Goal: Navigation & Orientation: Find specific page/section

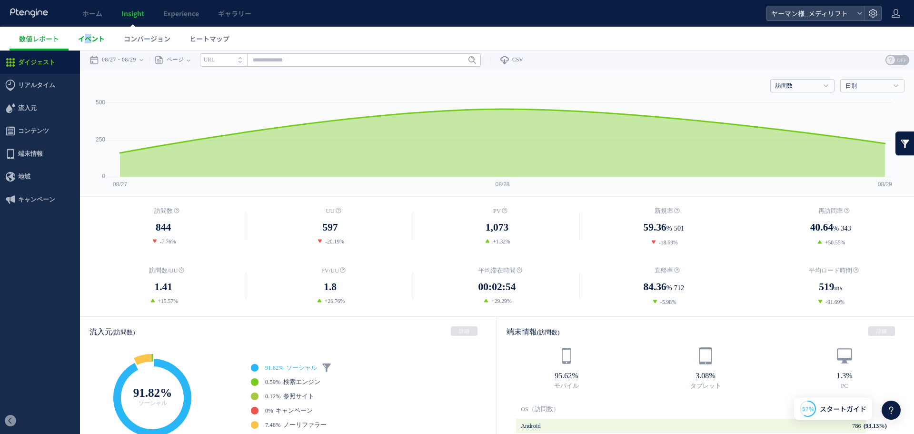
click at [89, 40] on span "イベント" at bounding box center [91, 39] width 27 height 10
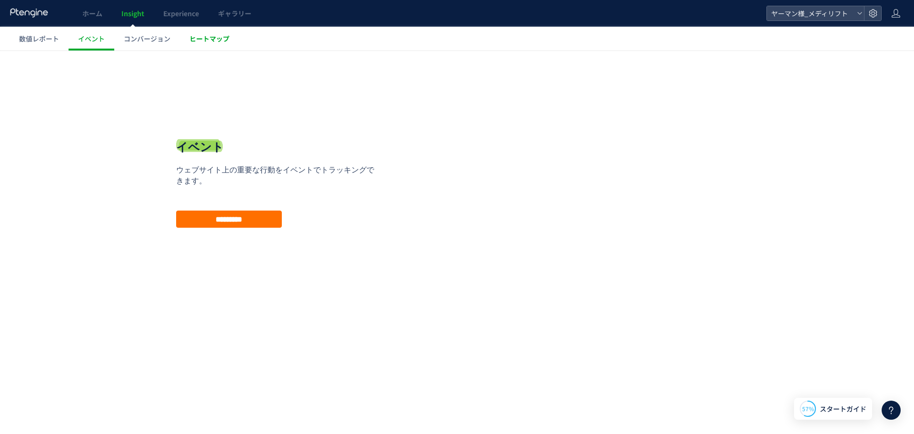
drag, startPoint x: 170, startPoint y: 39, endPoint x: 209, endPoint y: 39, distance: 39.1
click at [188, 39] on ul "数値レポート イベント コンバージョン ヒートマップ" at bounding box center [462, 39] width 905 height 24
click at [214, 38] on span "ヒートマップ" at bounding box center [210, 39] width 40 height 10
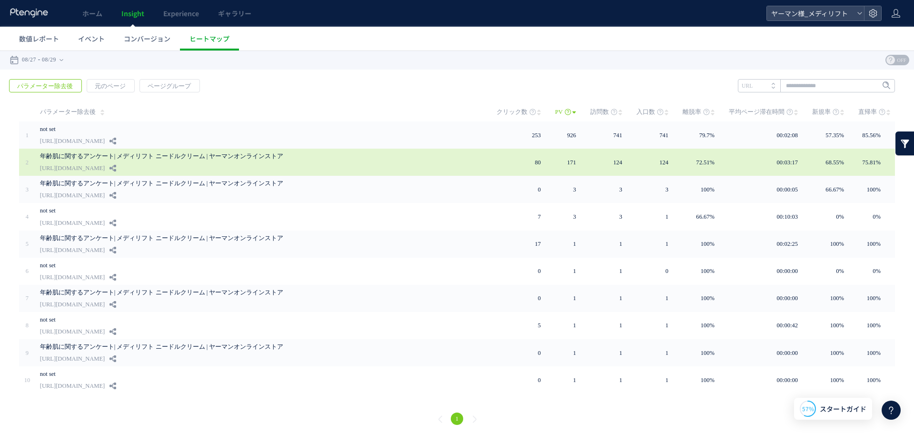
click at [105, 167] on link "[URL][DOMAIN_NAME]" at bounding box center [72, 167] width 65 height 11
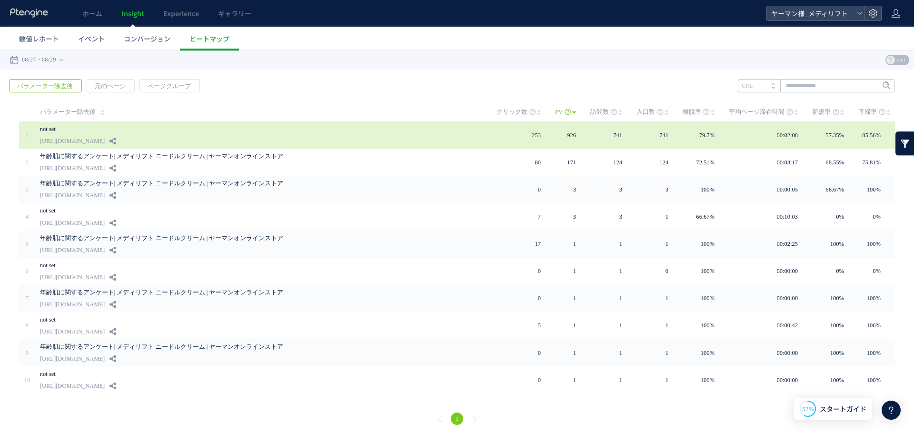
click at [105, 140] on link "[URL][DOMAIN_NAME]" at bounding box center [72, 140] width 65 height 11
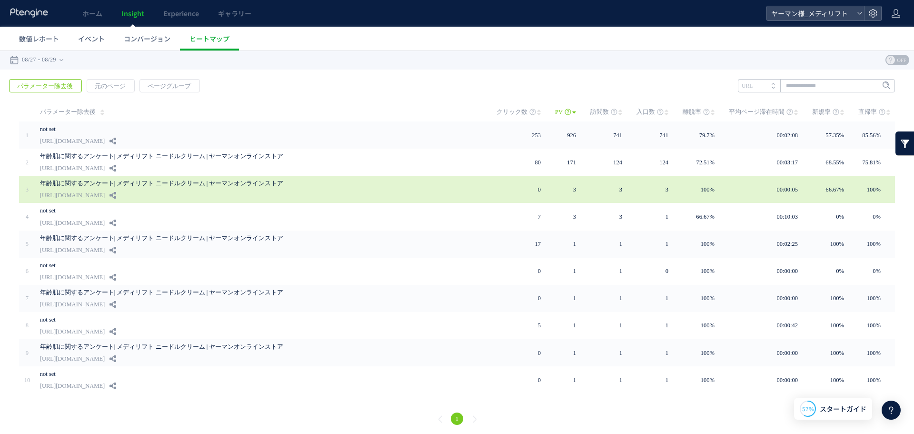
click at [105, 192] on link "[URL][DOMAIN_NAME]" at bounding box center [72, 195] width 65 height 11
